Goal: Task Accomplishment & Management: Use online tool/utility

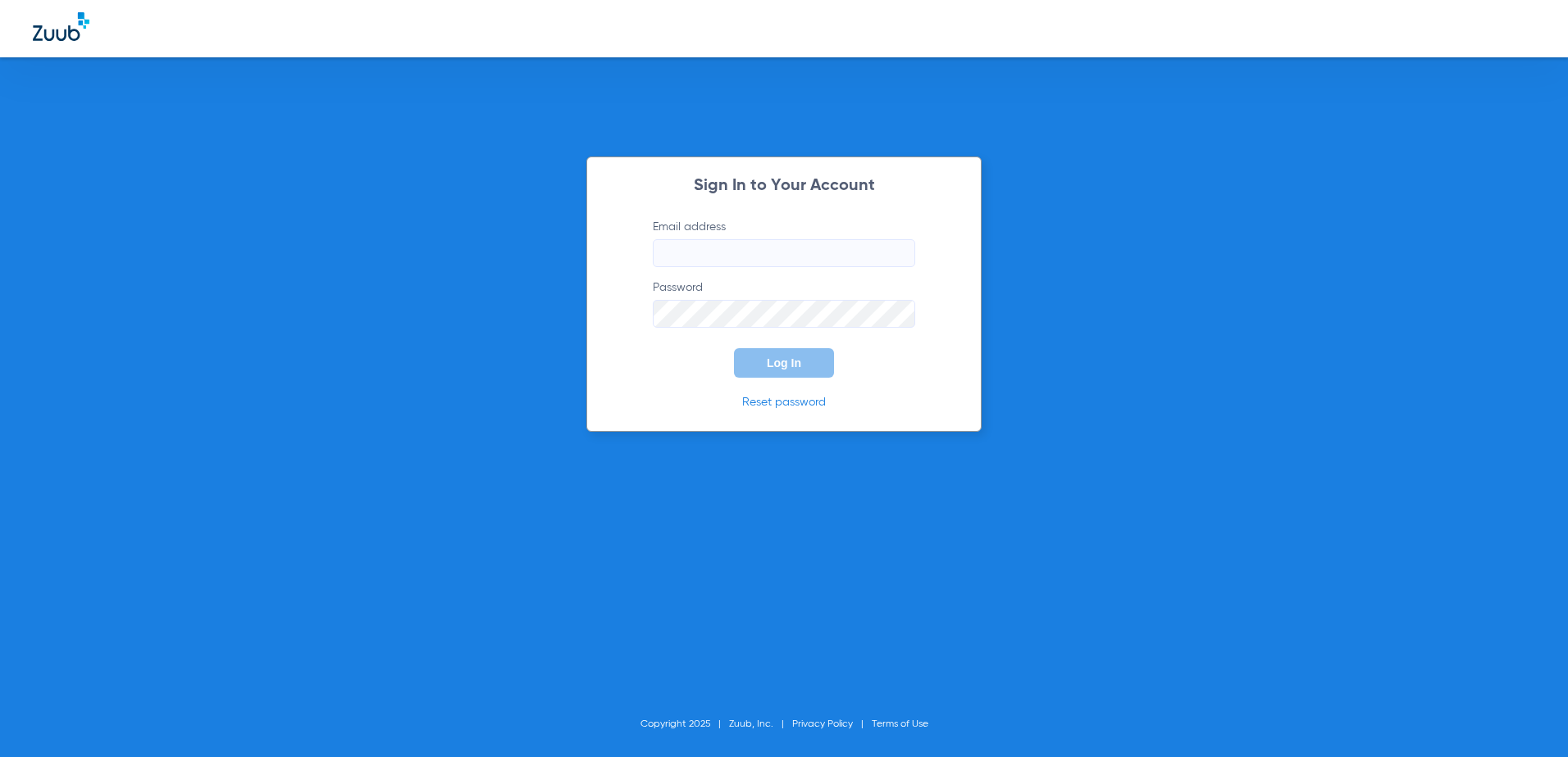
type input "[EMAIL_ADDRESS][DOMAIN_NAME]"
click at [1055, 297] on div "Sign In to Your Account Email address [EMAIL_ADDRESS][DOMAIN_NAME] Password Log…" at bounding box center [784, 378] width 1568 height 757
click at [798, 363] on span "Log In" at bounding box center [783, 363] width 35 height 13
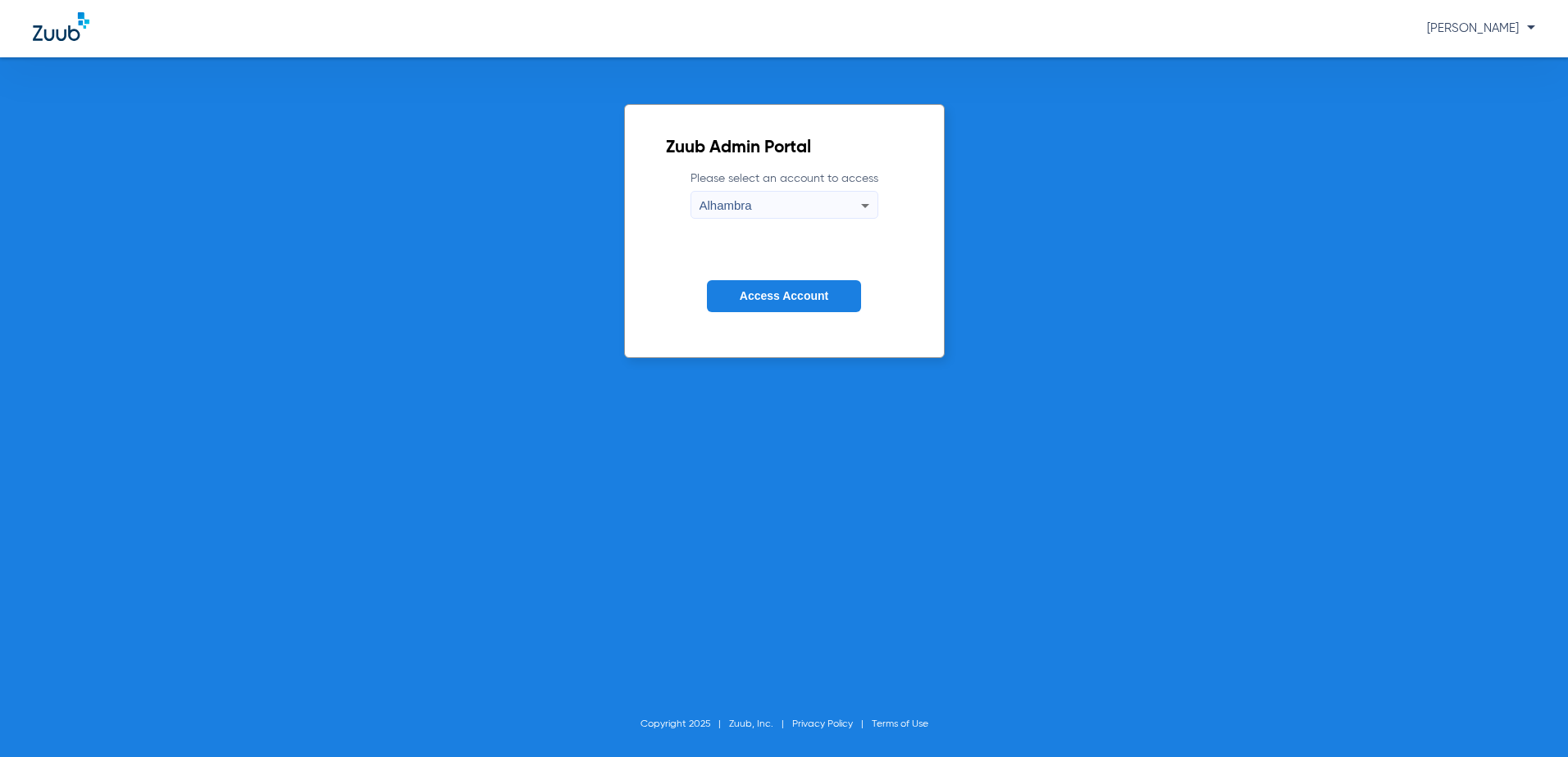
click at [819, 294] on span "Access Account" at bounding box center [784, 295] width 89 height 13
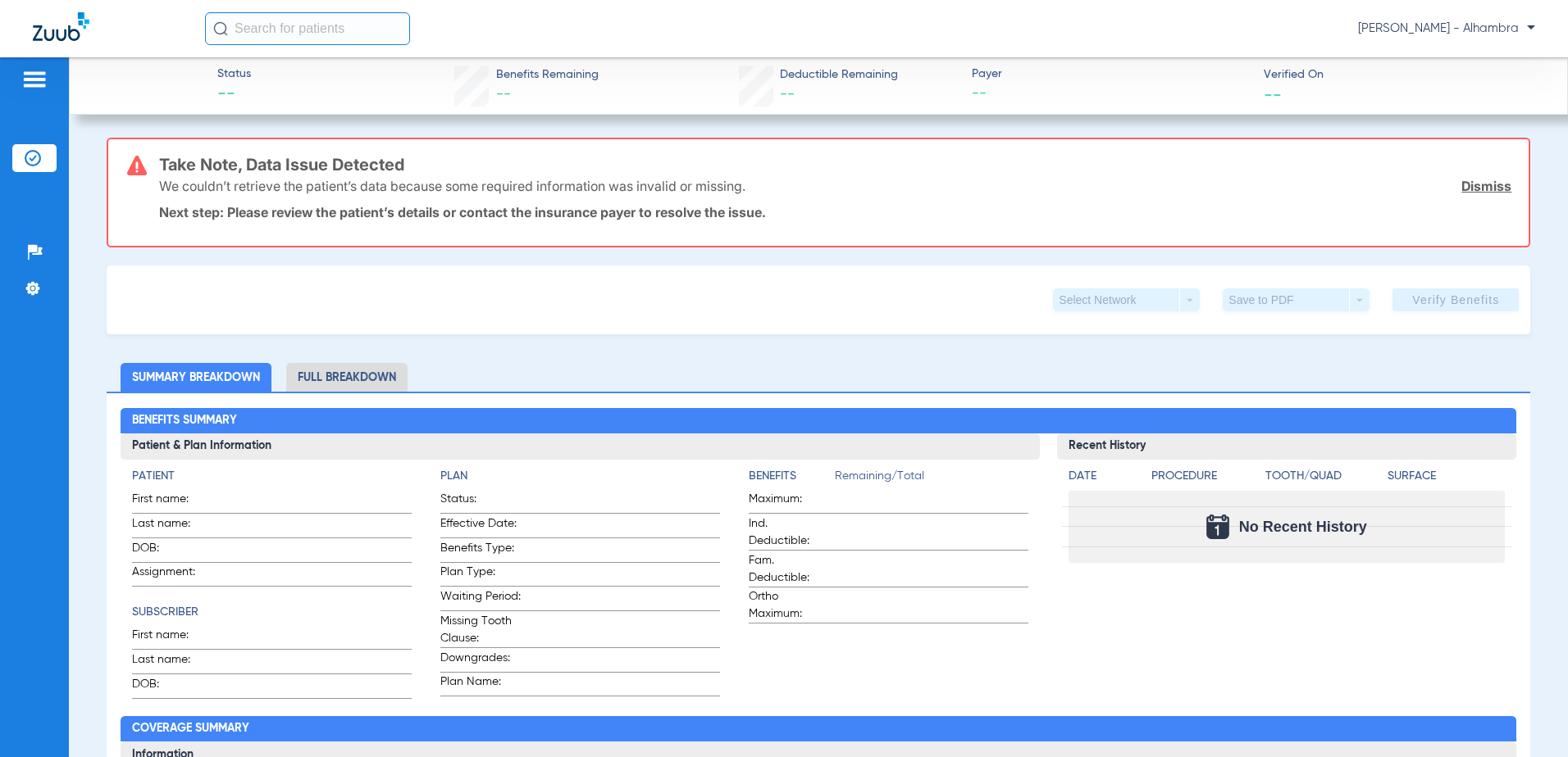
click at [24, 155] on li "Insurance Verification" at bounding box center [35, 158] width 44 height 27
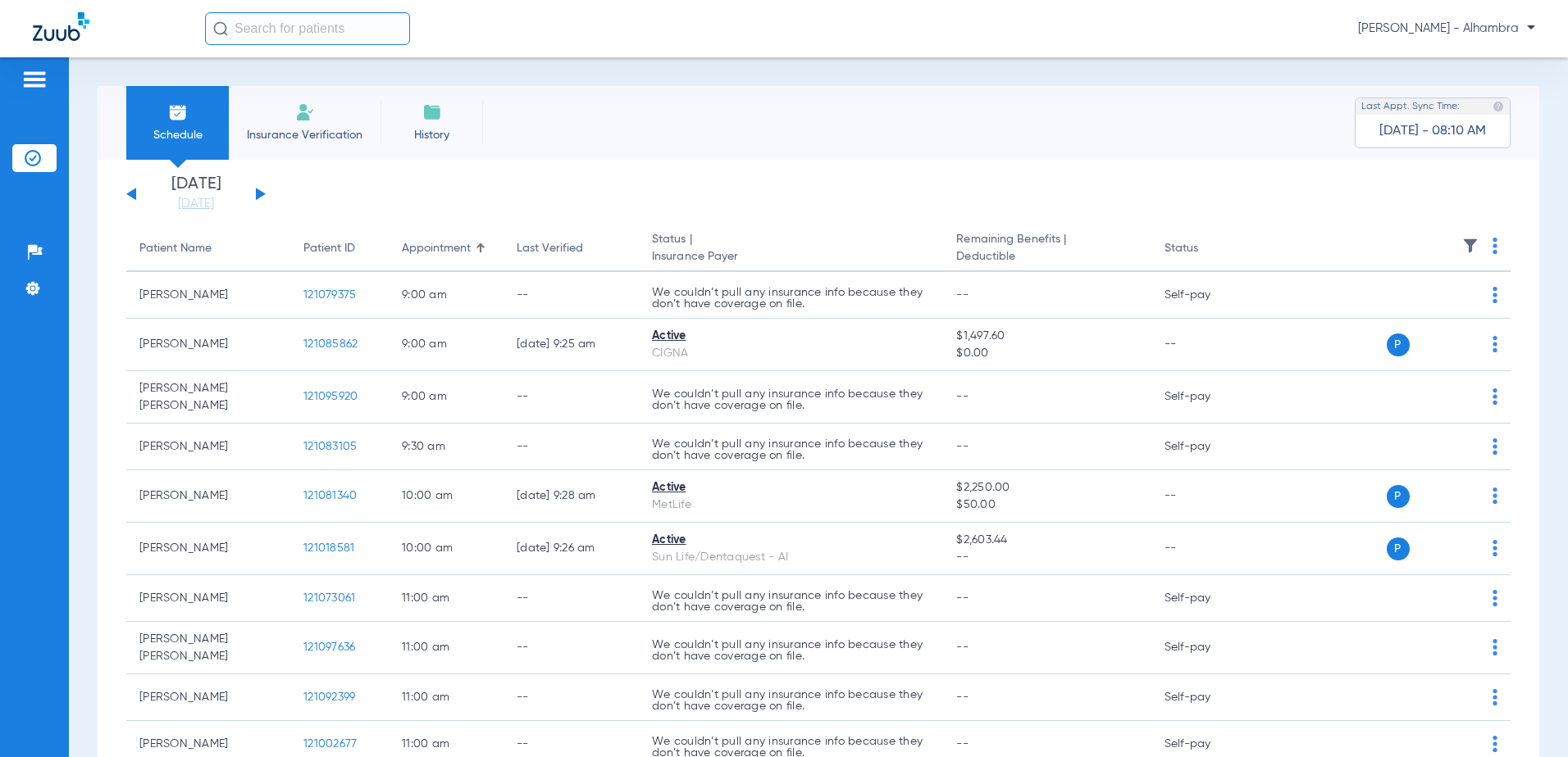
click at [260, 191] on button at bounding box center [260, 194] width 10 height 12
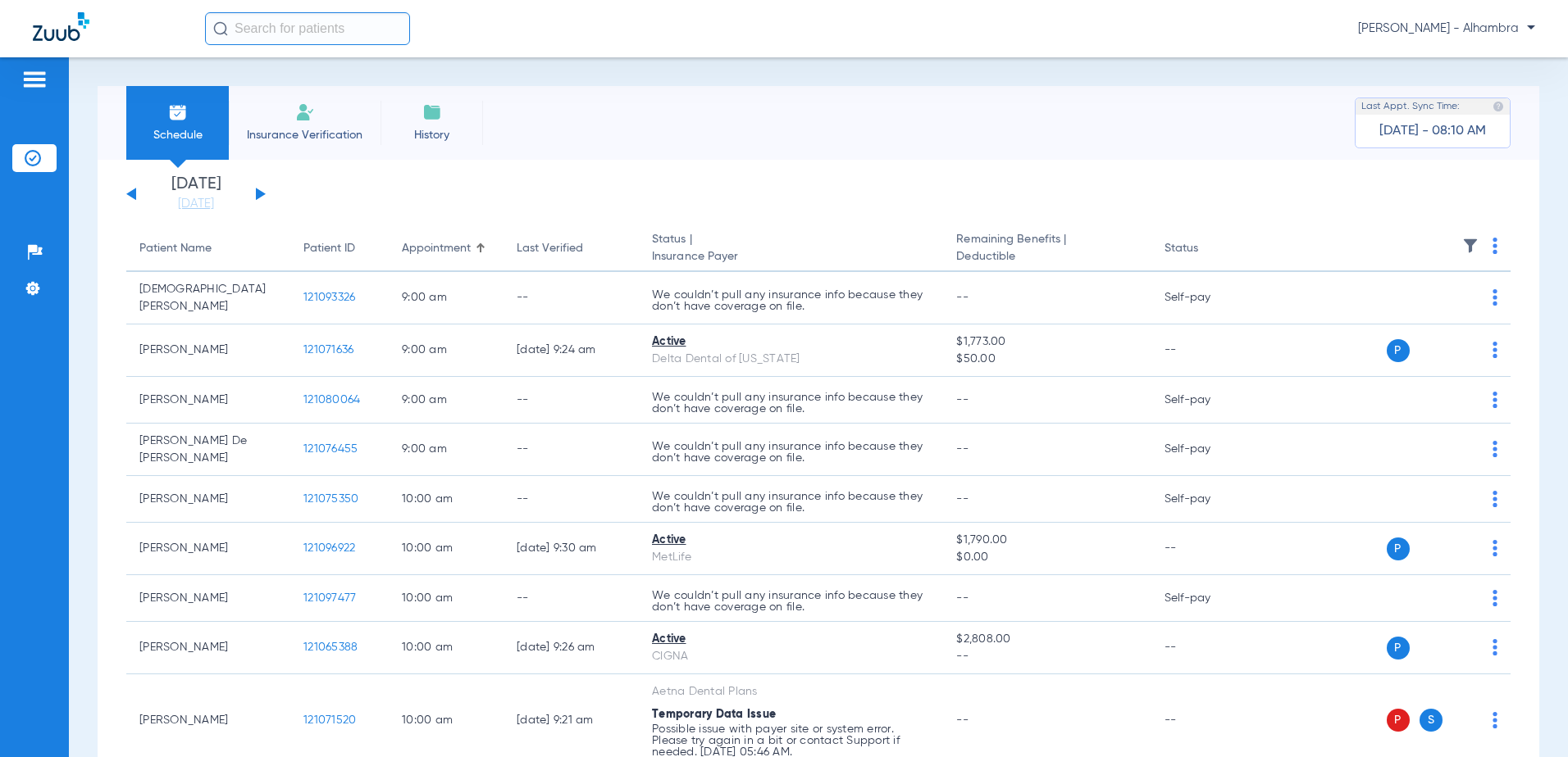
click at [1492, 244] on img at bounding box center [1494, 246] width 5 height 16
click at [1424, 314] on span "Verify All" at bounding box center [1420, 310] width 103 height 12
